Goal: Task Accomplishment & Management: Use online tool/utility

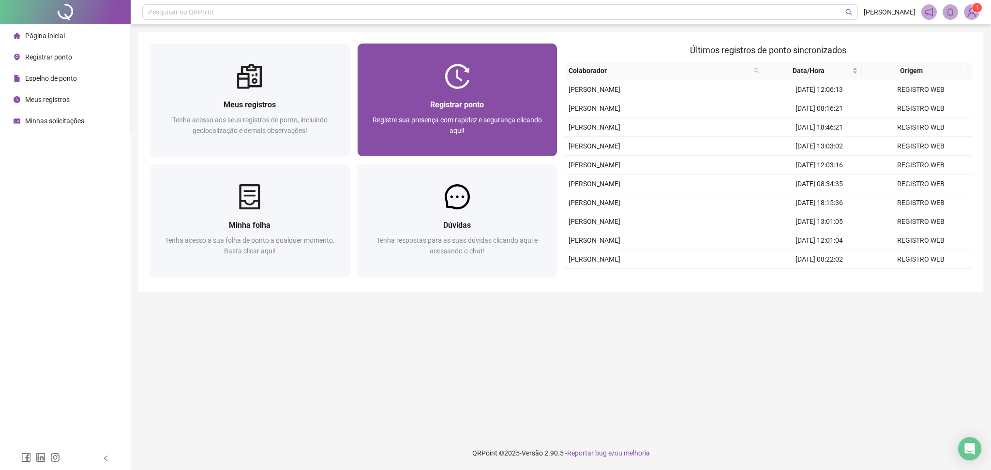
click at [429, 73] on div at bounding box center [457, 76] width 200 height 25
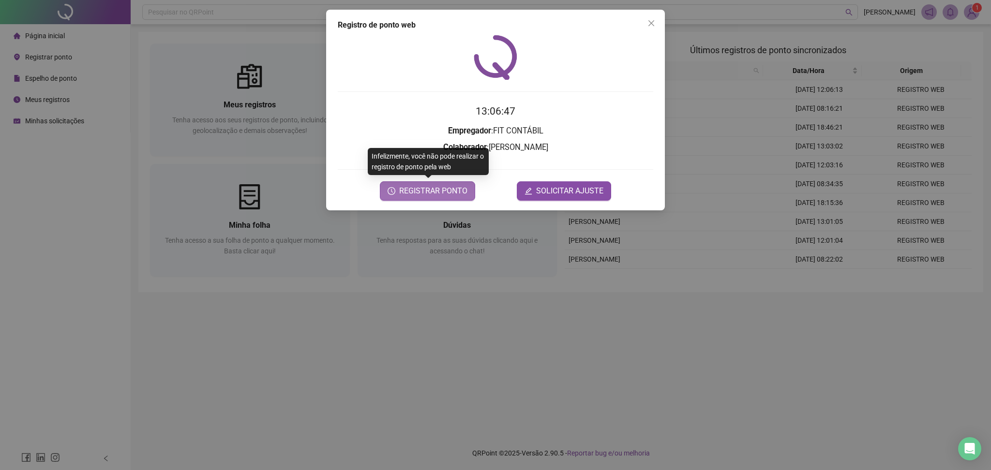
click at [410, 190] on span "REGISTRAR PONTO" at bounding box center [433, 191] width 68 height 12
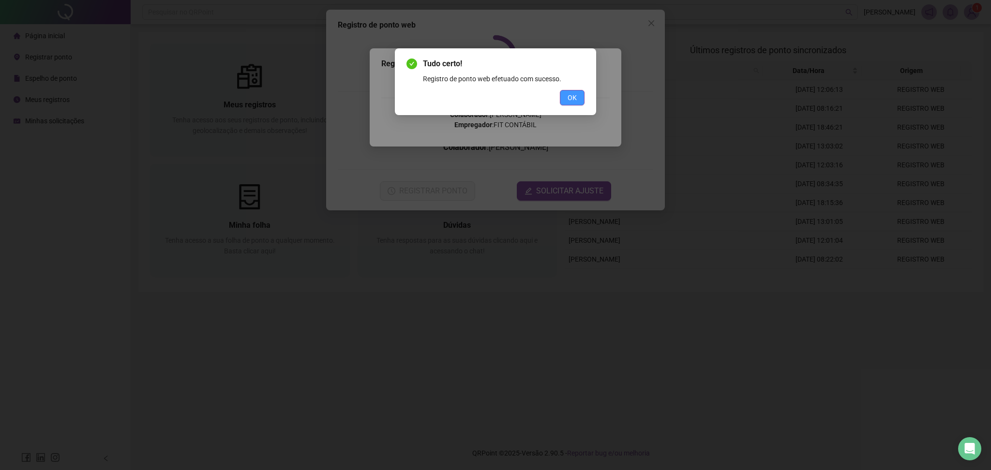
click at [571, 100] on span "OK" at bounding box center [571, 97] width 9 height 11
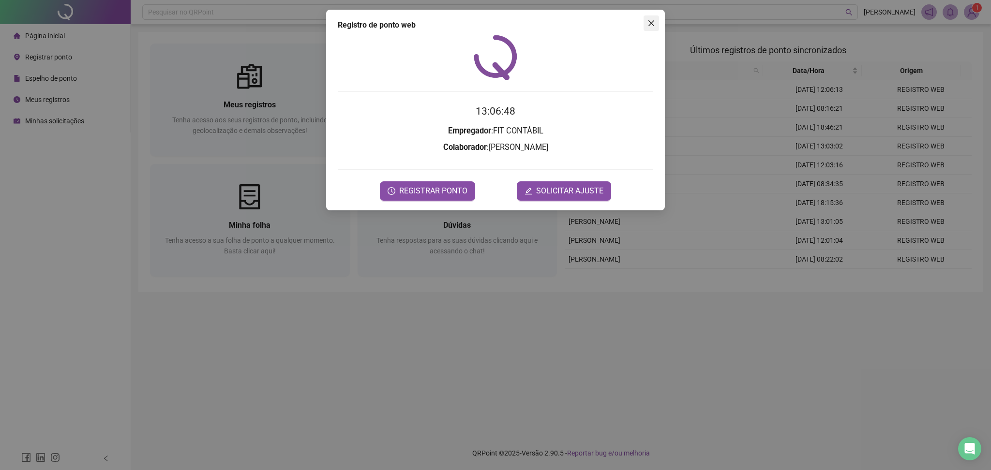
click at [645, 24] on span "Close" at bounding box center [650, 23] width 15 height 8
